Goal: Information Seeking & Learning: Learn about a topic

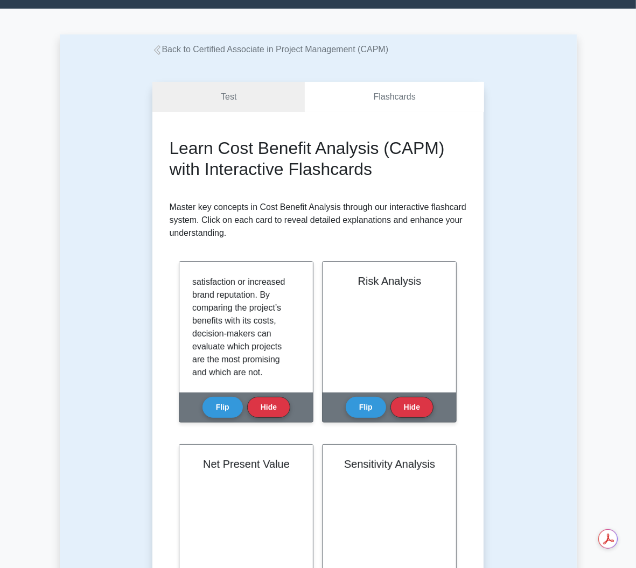
scroll to position [175, 0]
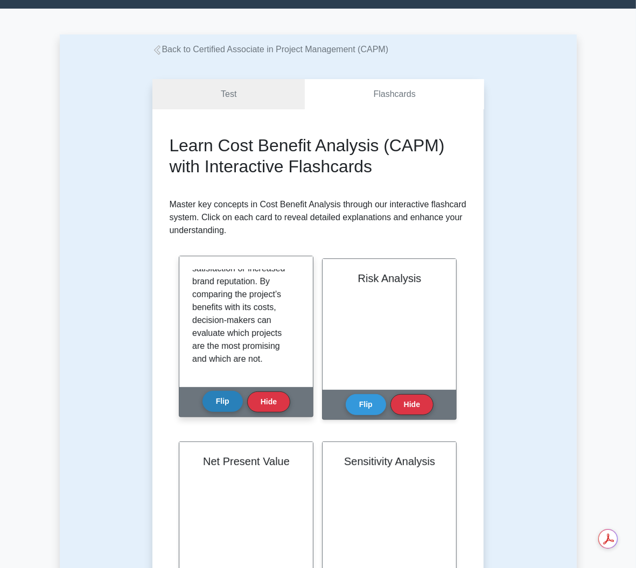
click at [235, 395] on button "Flip" at bounding box center [222, 401] width 40 height 21
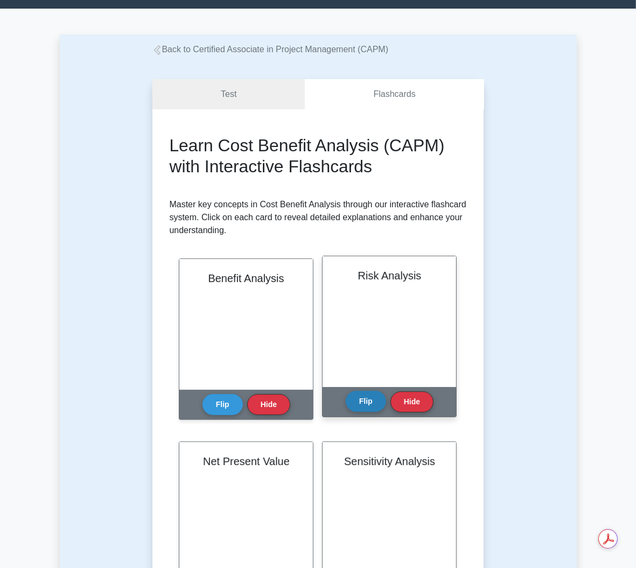
click at [355, 391] on button "Flip" at bounding box center [366, 401] width 40 height 21
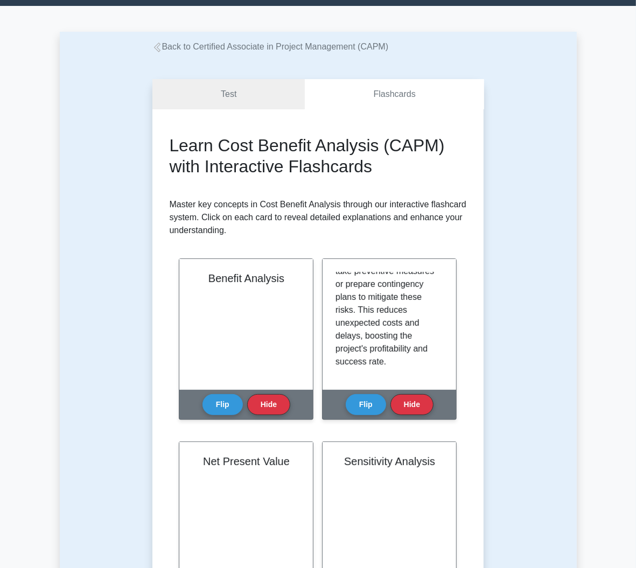
scroll to position [31, 0]
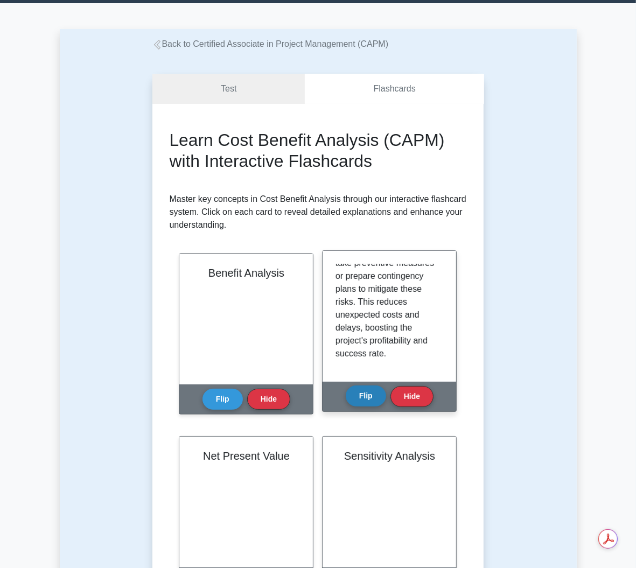
click at [370, 395] on div "Flip Hide" at bounding box center [390, 397] width 88 height 30
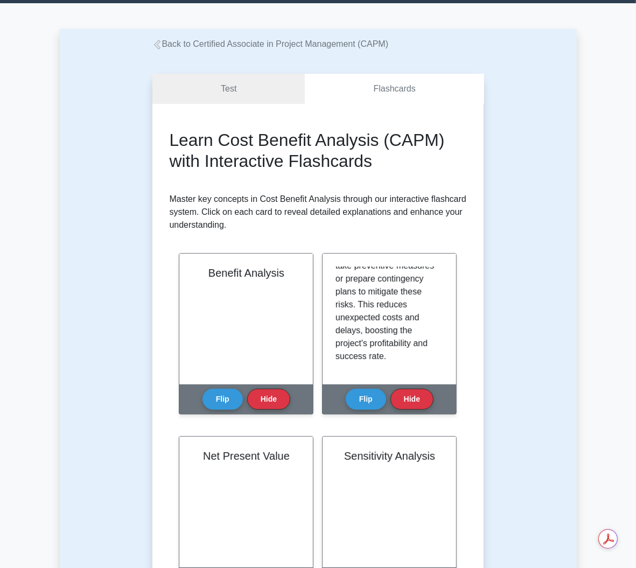
scroll to position [22, 0]
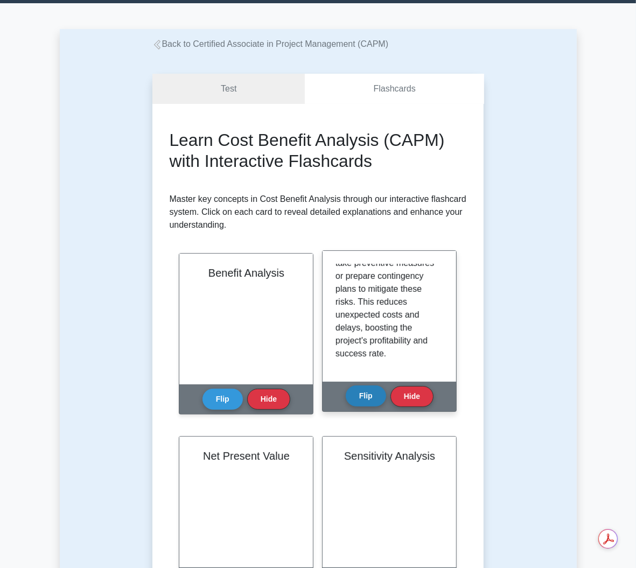
click at [368, 385] on button "Flip" at bounding box center [366, 395] width 40 height 21
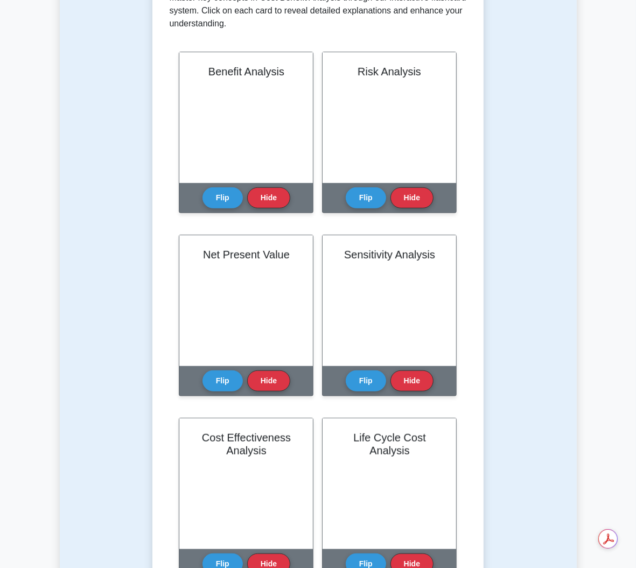
scroll to position [236, 0]
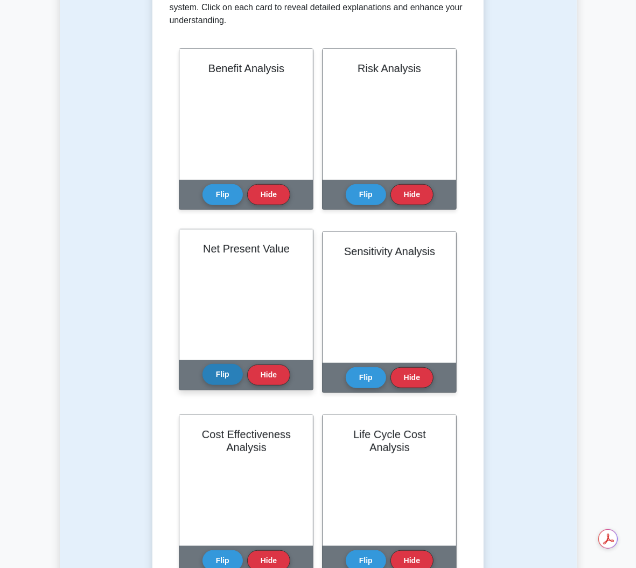
click at [216, 367] on button "Flip" at bounding box center [222, 374] width 40 height 21
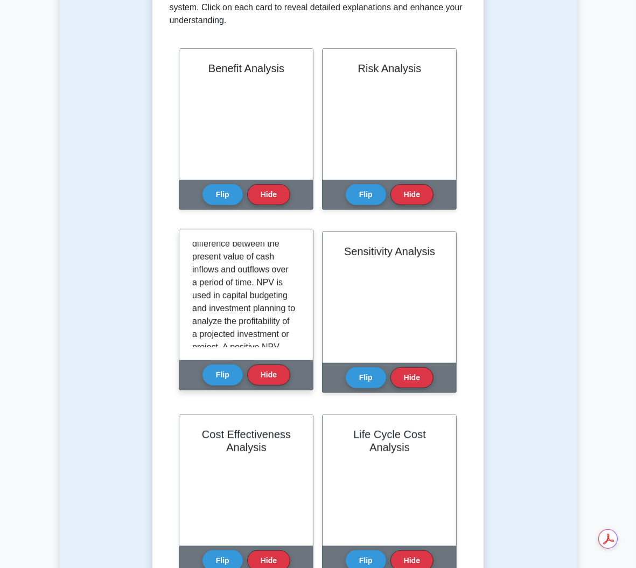
scroll to position [50, 0]
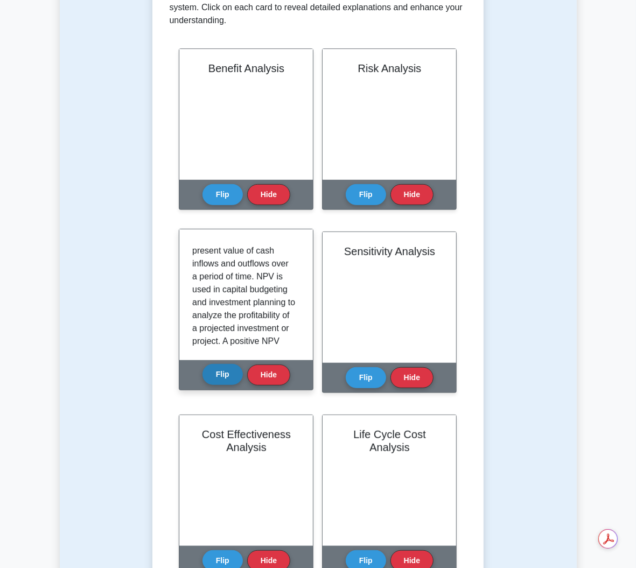
click at [223, 364] on button "Flip" at bounding box center [222, 374] width 40 height 21
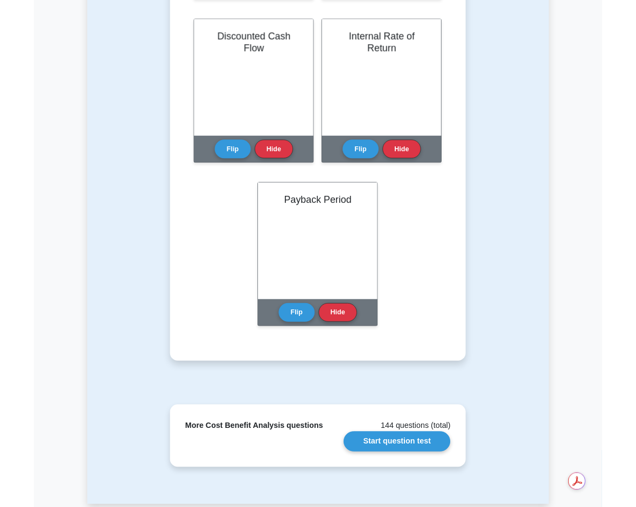
scroll to position [1259, 0]
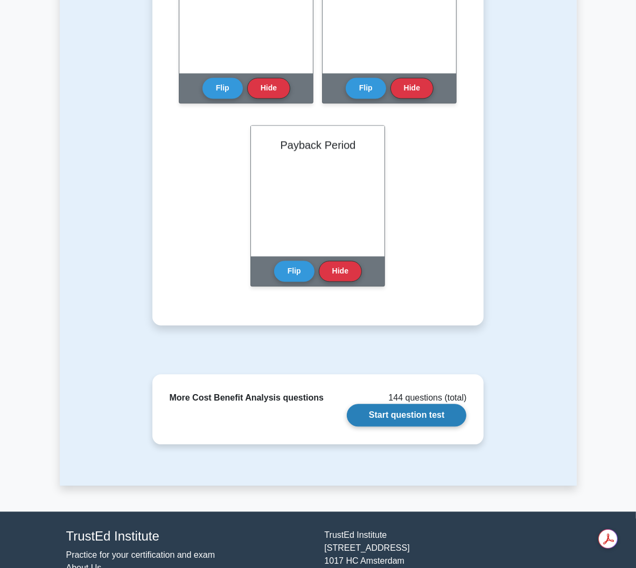
click at [410, 404] on link "Start question test" at bounding box center [406, 415] width 119 height 23
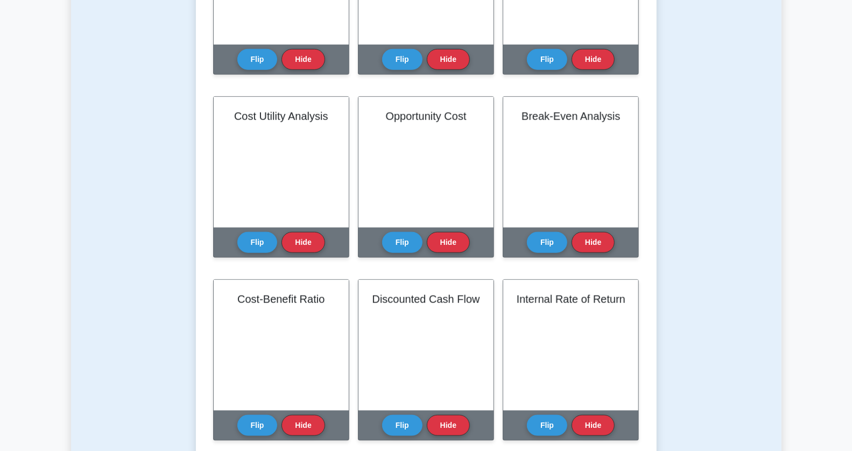
scroll to position [595, 0]
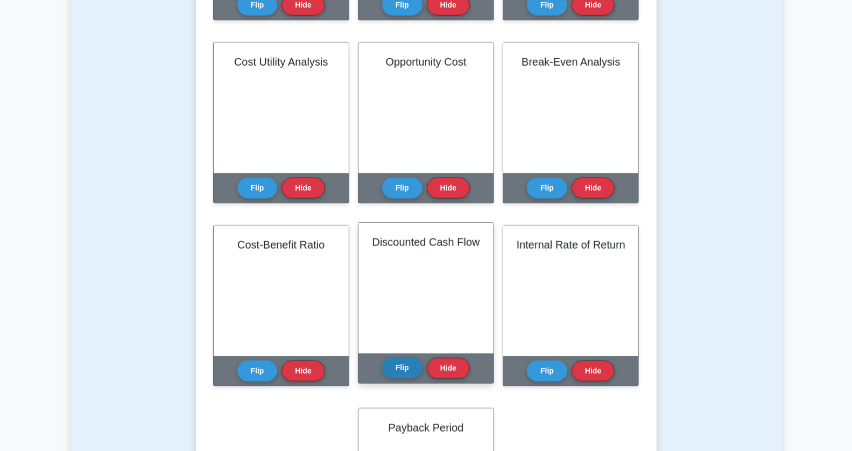
click at [407, 378] on button "Flip" at bounding box center [402, 367] width 40 height 21
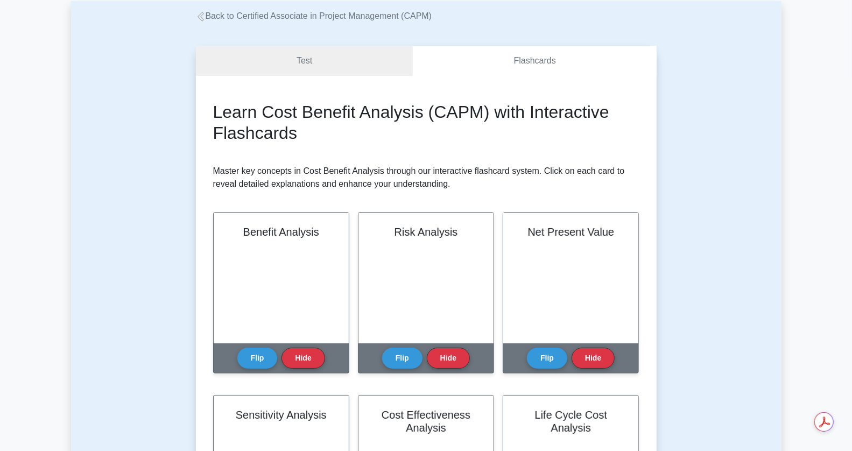
scroll to position [0, 0]
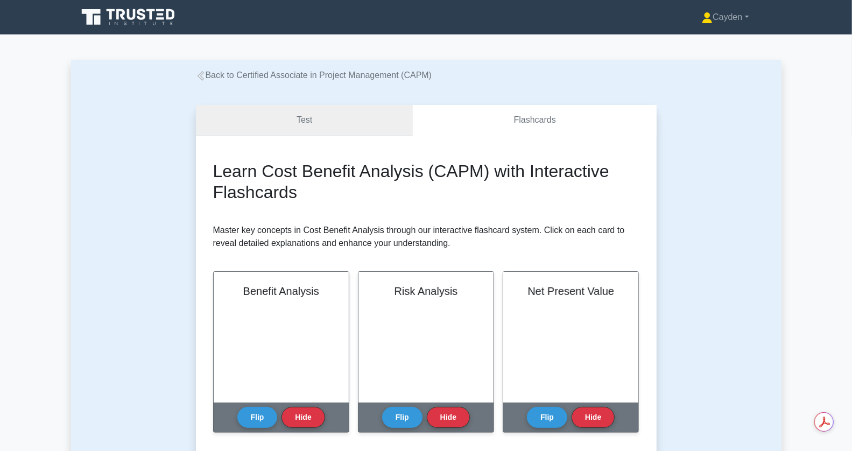
click at [285, 122] on link "Test" at bounding box center [304, 120] width 217 height 31
click at [313, 114] on link "Test" at bounding box center [304, 120] width 217 height 31
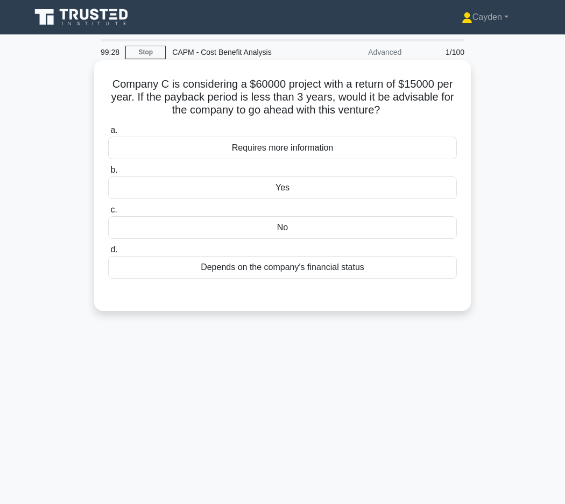
click at [253, 228] on div "No" at bounding box center [282, 227] width 349 height 23
click at [108, 214] on input "c. No" at bounding box center [108, 210] width 0 height 7
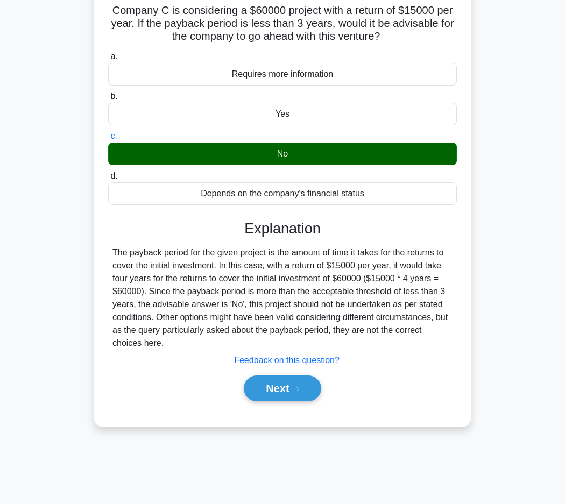
scroll to position [76, 0]
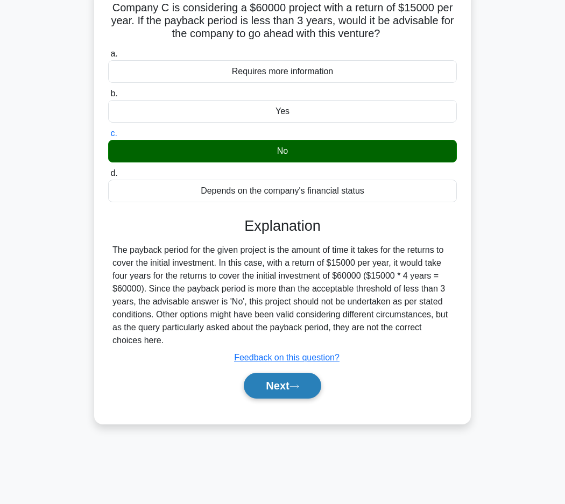
click at [305, 385] on button "Next" at bounding box center [282, 386] width 77 height 26
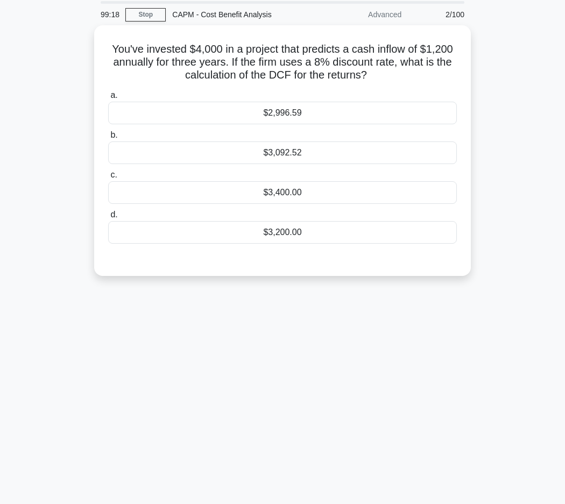
scroll to position [0, 0]
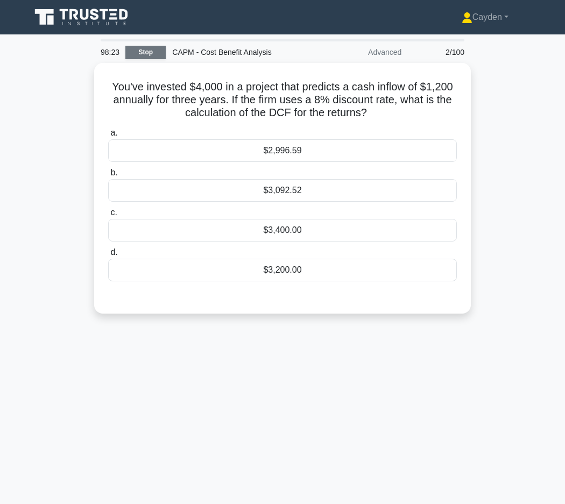
click at [159, 52] on link "Stop" at bounding box center [145, 52] width 40 height 13
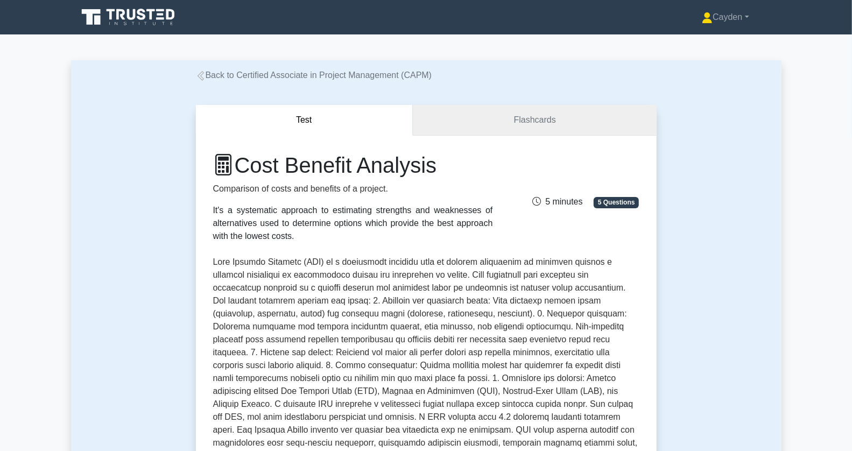
click at [478, 117] on link "Flashcards" at bounding box center [534, 120] width 243 height 31
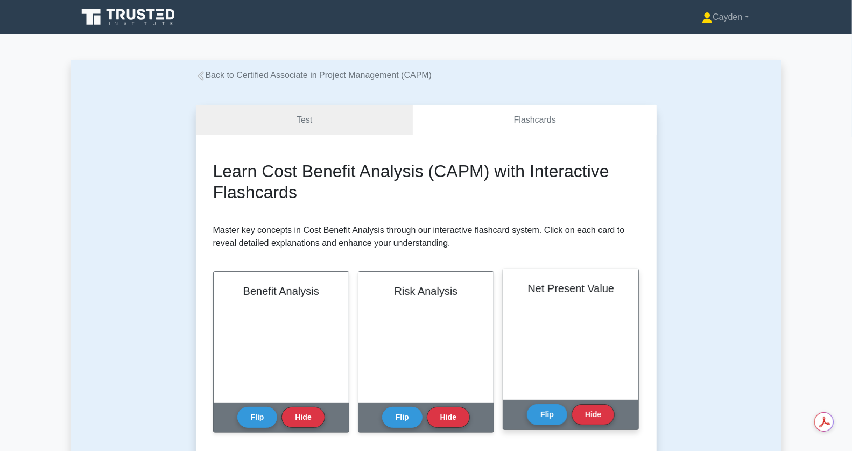
click at [633, 326] on div "Net Present Value" at bounding box center [570, 334] width 135 height 131
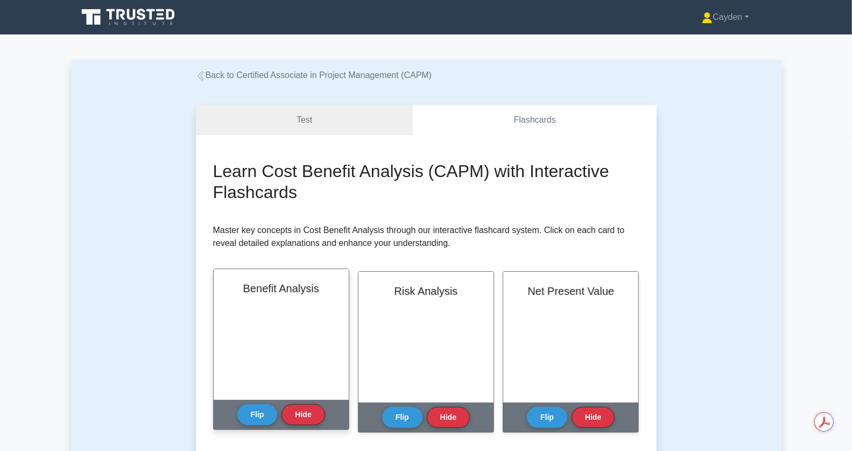
scroll to position [174, 0]
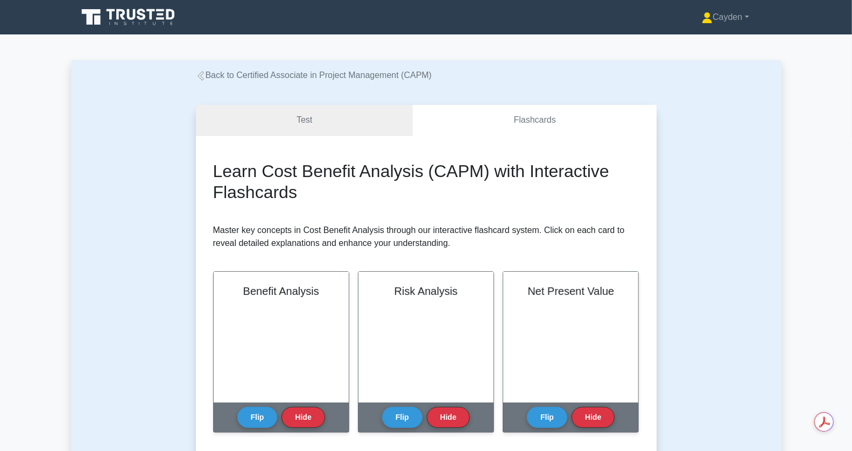
click at [344, 116] on link "Test" at bounding box center [304, 120] width 217 height 31
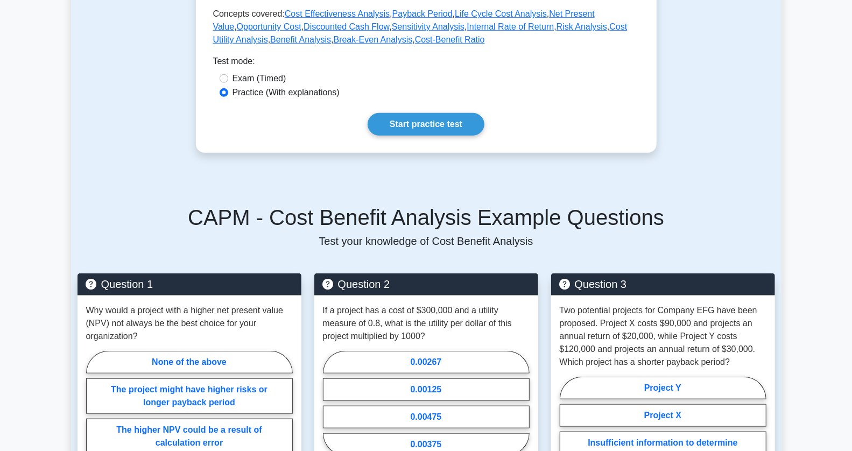
scroll to position [435, 0]
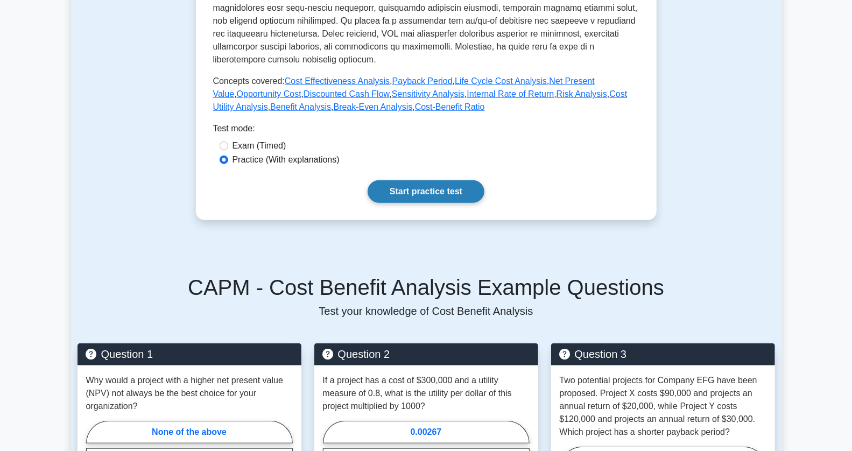
click at [435, 180] on link "Start practice test" at bounding box center [426, 191] width 117 height 23
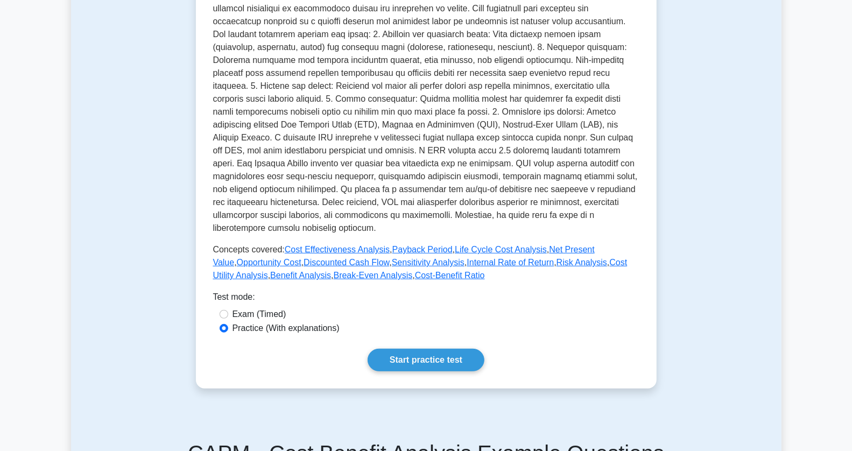
scroll to position [0, 0]
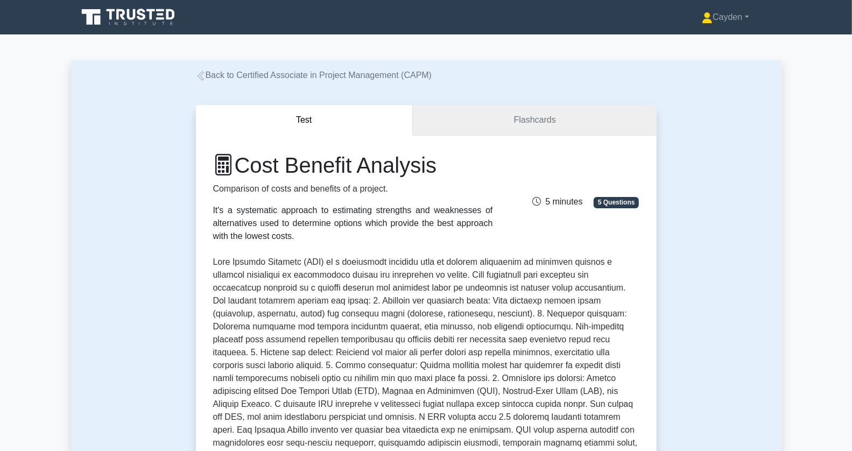
click at [507, 120] on link "Flashcards" at bounding box center [534, 120] width 243 height 31
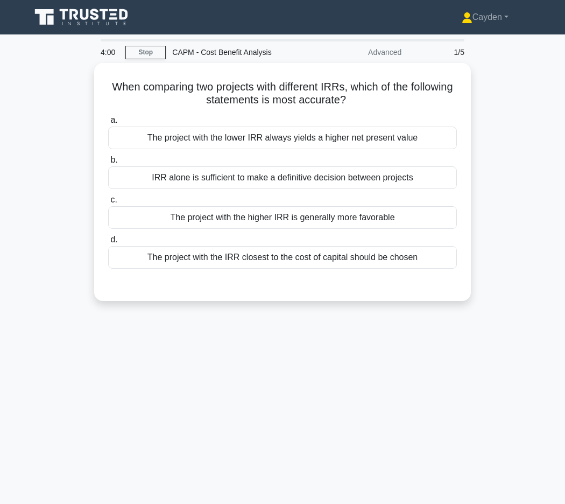
click at [487, 272] on div "When comparing two projects with different IRRs, which of the following stateme…" at bounding box center [282, 188] width 517 height 251
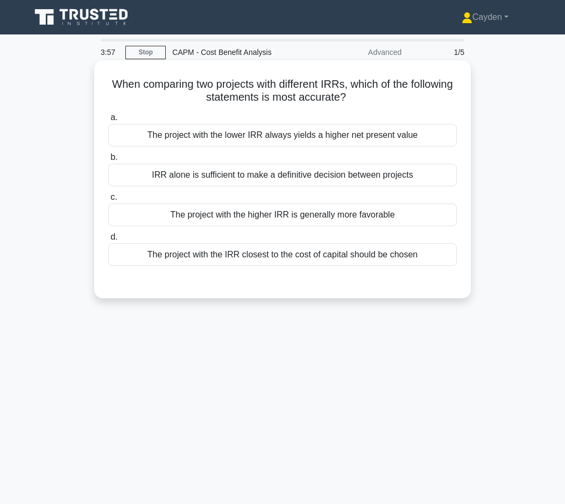
click at [416, 221] on div "The project with the higher IRR is generally more favorable" at bounding box center [282, 214] width 349 height 23
click at [108, 201] on input "c. The project with the higher IRR is generally more favorable" at bounding box center [108, 197] width 0 height 7
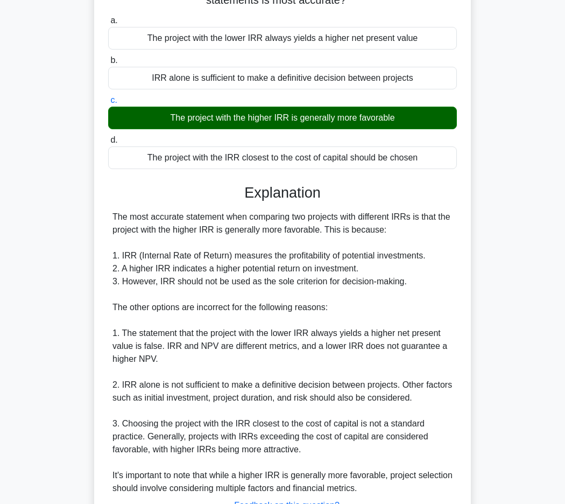
scroll to position [185, 0]
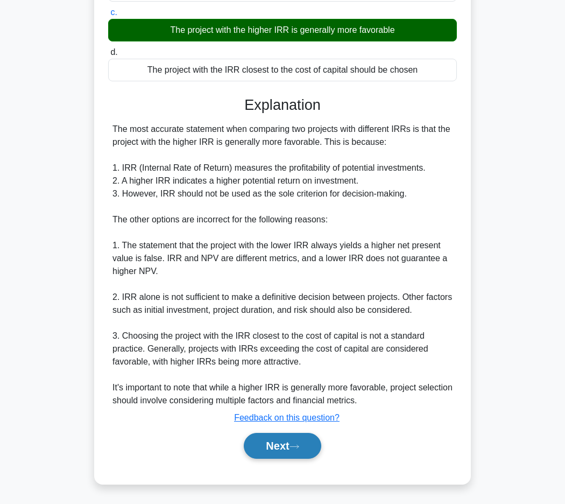
click at [300, 450] on button "Next" at bounding box center [282, 446] width 77 height 26
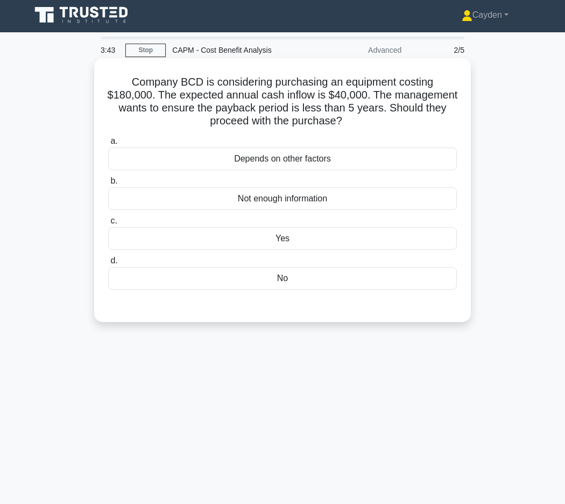
scroll to position [0, 0]
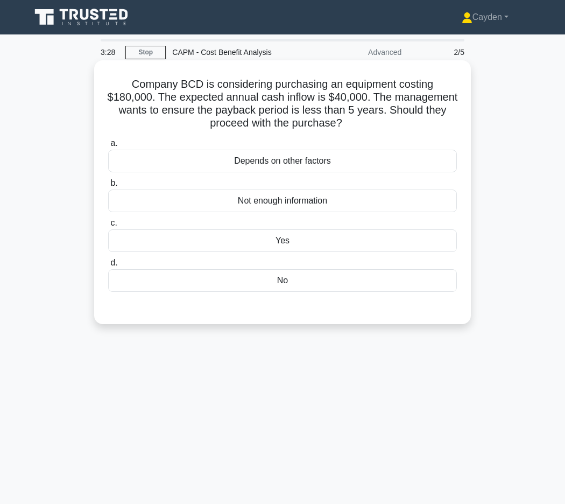
click at [375, 244] on div "Yes" at bounding box center [282, 240] width 349 height 23
click at [108, 227] on input "c. Yes" at bounding box center [108, 223] width 0 height 7
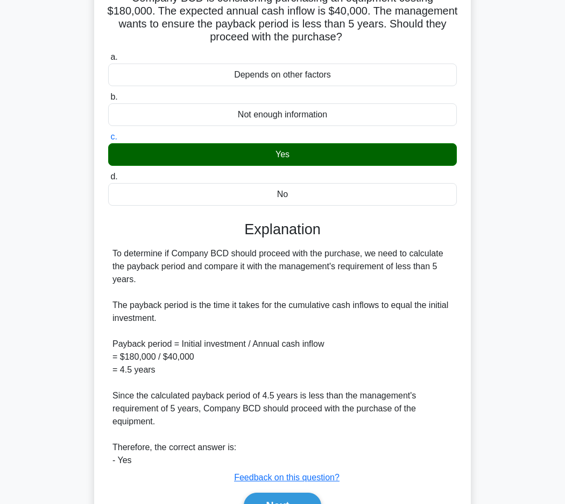
scroll to position [146, 0]
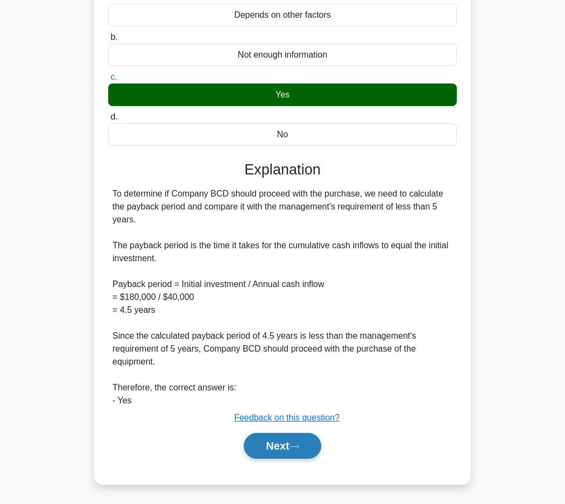
click at [304, 442] on button "Next" at bounding box center [282, 446] width 77 height 26
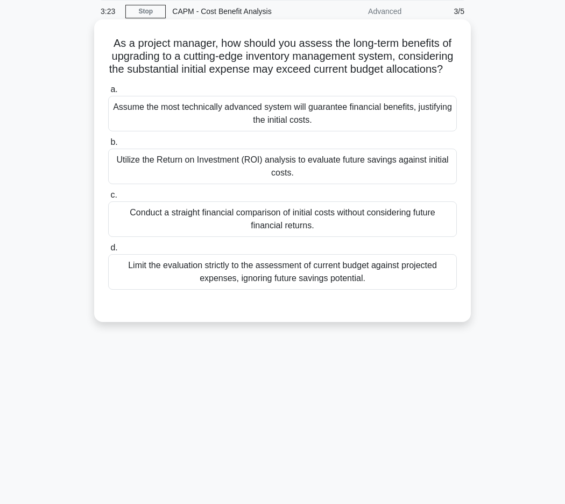
scroll to position [0, 0]
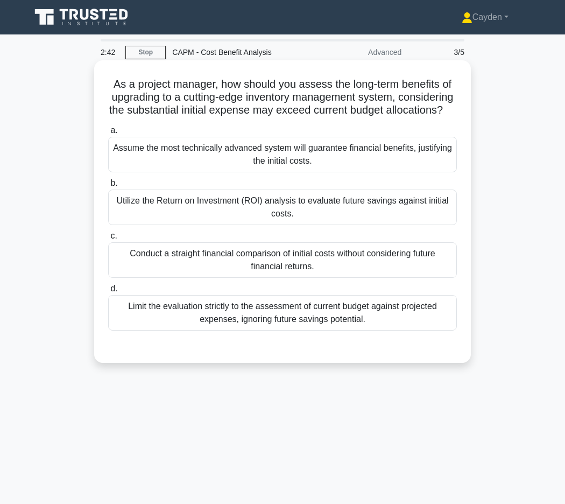
click at [395, 210] on div "Utilize the Return on Investment (ROI) analysis to evaluate future savings agai…" at bounding box center [282, 207] width 349 height 36
click at [108, 187] on input "b. Utilize the Return on Investment (ROI) analysis to evaluate future savings a…" at bounding box center [108, 183] width 0 height 7
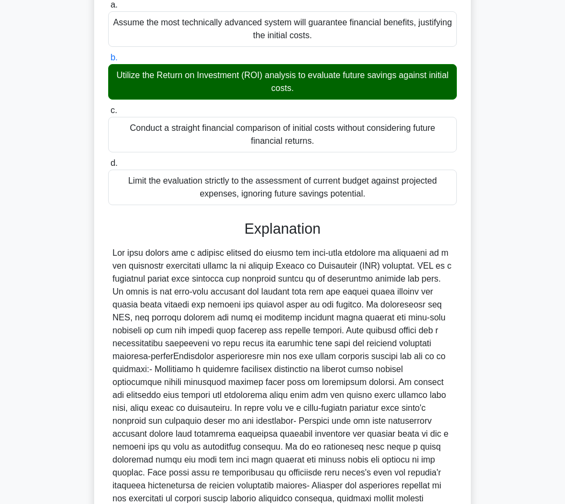
scroll to position [275, 0]
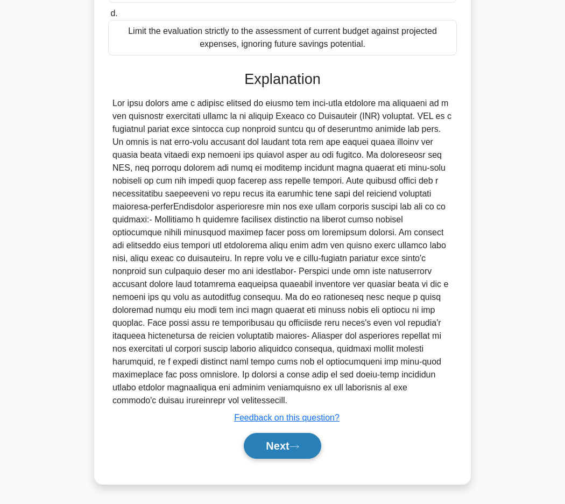
click at [308, 448] on button "Next" at bounding box center [282, 446] width 77 height 26
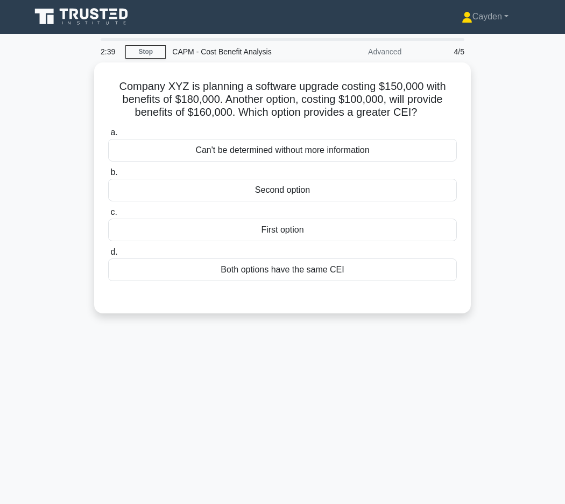
scroll to position [0, 0]
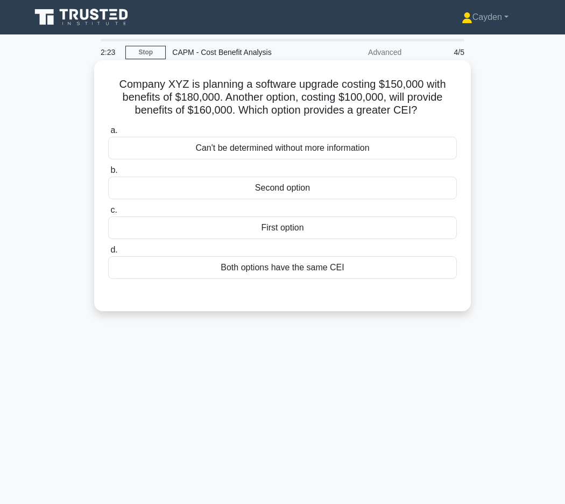
click at [279, 186] on div "Second option" at bounding box center [282, 188] width 349 height 23
click at [108, 174] on input "b. Second option" at bounding box center [108, 170] width 0 height 7
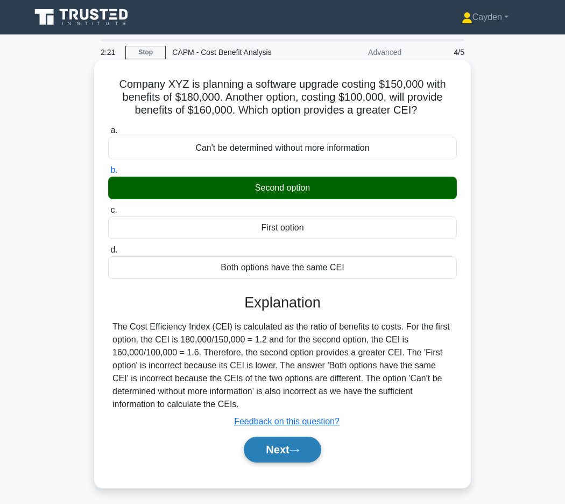
click at [294, 449] on icon at bounding box center [295, 450] width 10 height 6
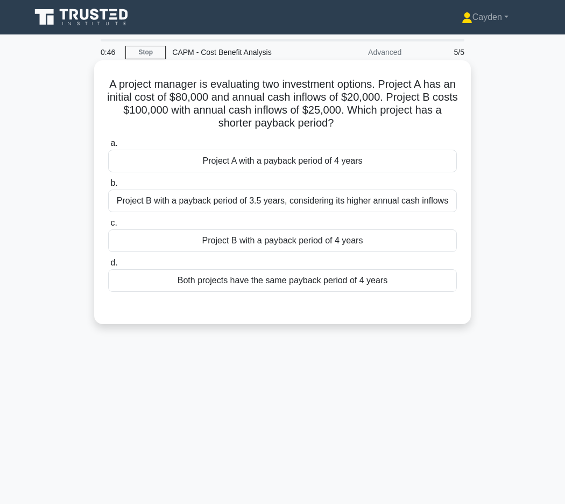
click at [403, 275] on div "Both projects have the same payback period of 4 years" at bounding box center [282, 280] width 349 height 23
click at [108, 266] on input "d. Both projects have the same payback period of 4 years" at bounding box center [108, 262] width 0 height 7
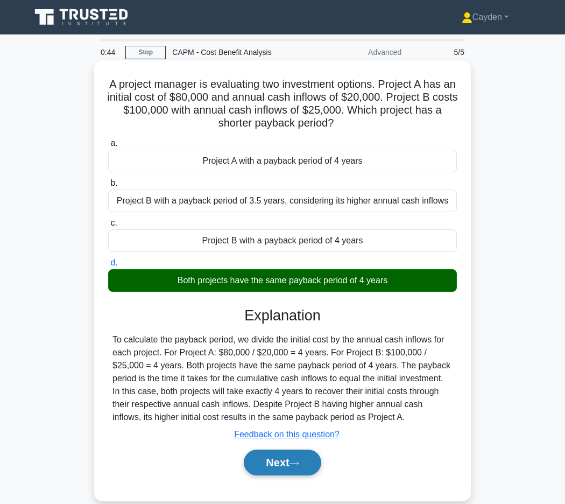
click at [306, 470] on button "Next" at bounding box center [282, 462] width 77 height 26
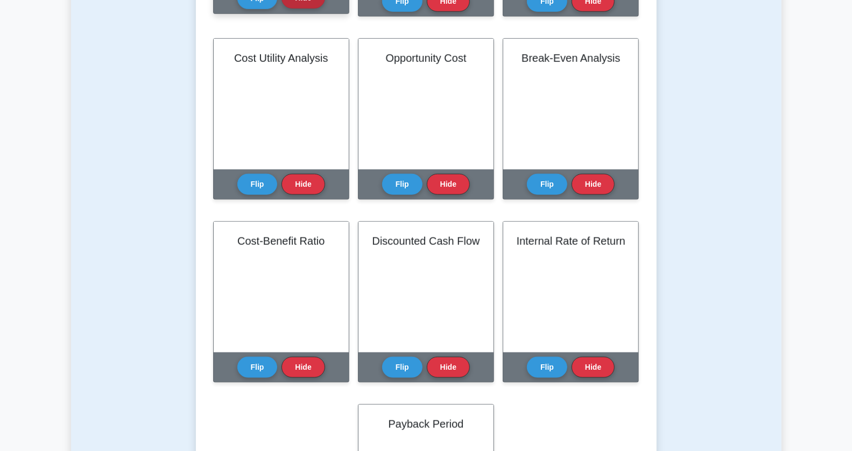
scroll to position [604, 0]
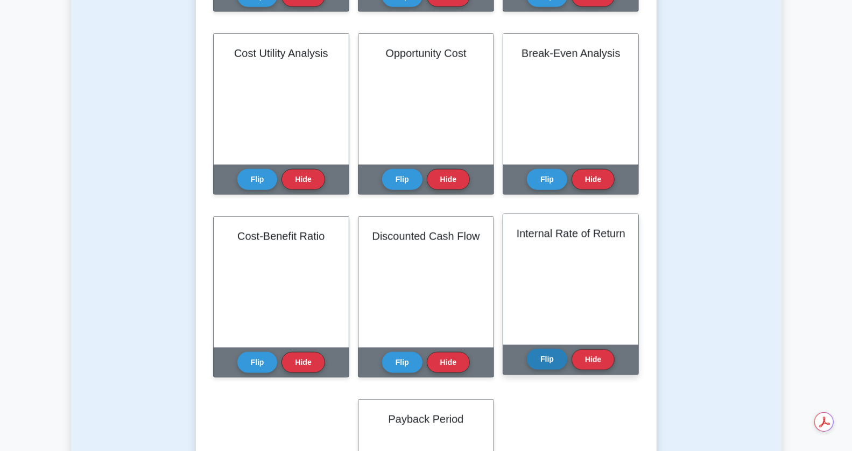
click at [546, 356] on button "Flip" at bounding box center [547, 359] width 40 height 21
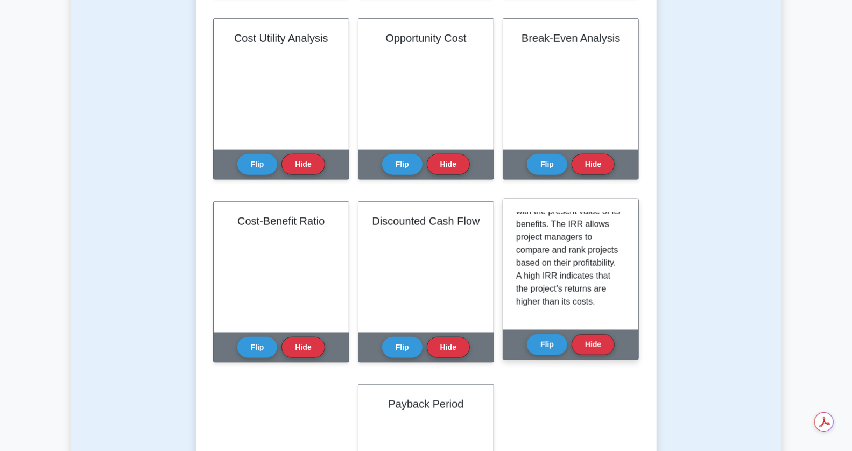
scroll to position [621, 0]
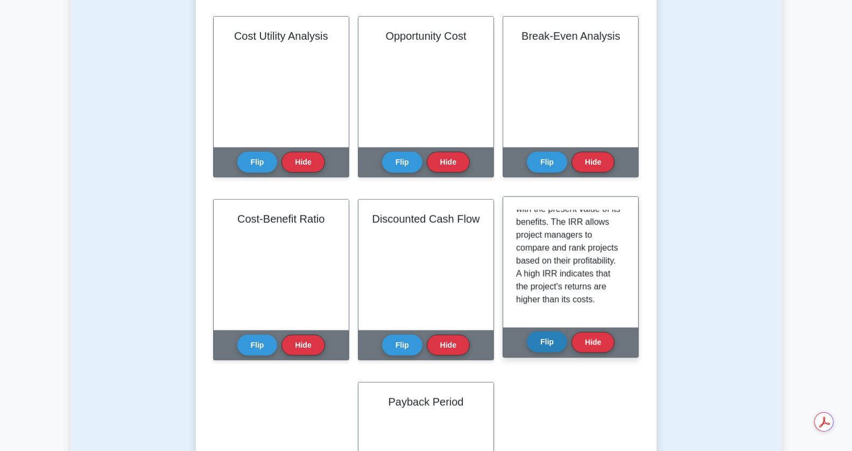
click at [545, 351] on button "Flip" at bounding box center [547, 342] width 40 height 21
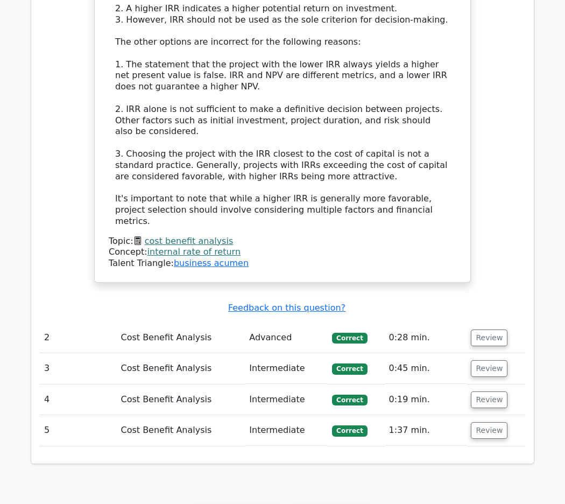
scroll to position [1023, 0]
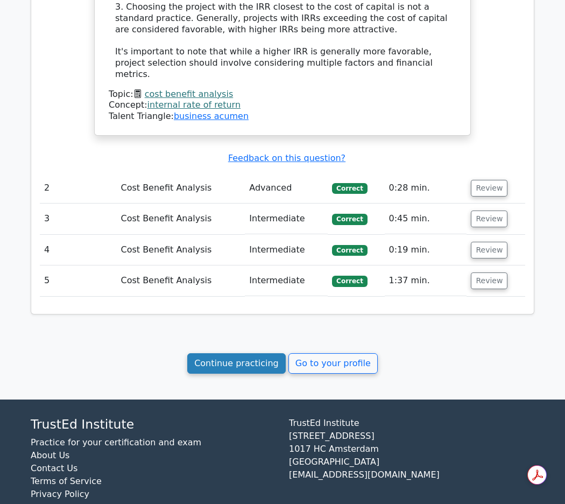
click at [262, 353] on link "Continue practicing" at bounding box center [236, 363] width 98 height 20
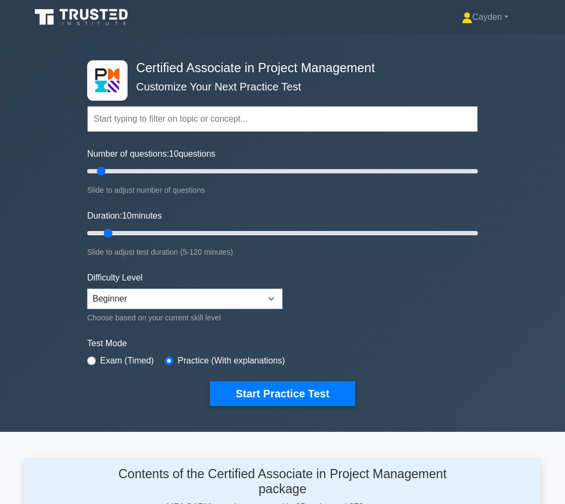
click at [522, 348] on div "Certified Associate in Project Management Customize Your Next Practice Test Top…" at bounding box center [282, 232] width 565 height 397
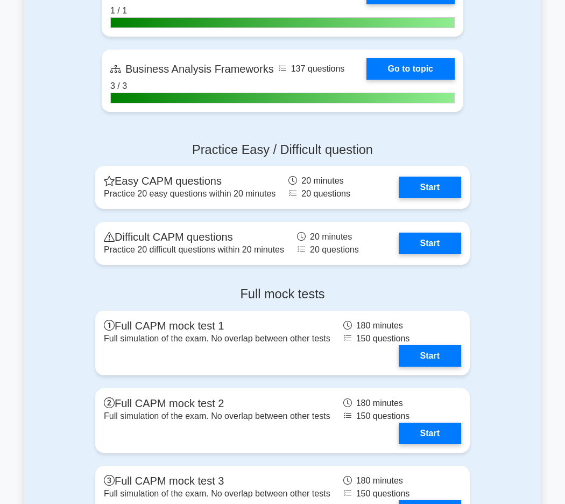
scroll to position [2823, 0]
